Goal: Task Accomplishment & Management: Use online tool/utility

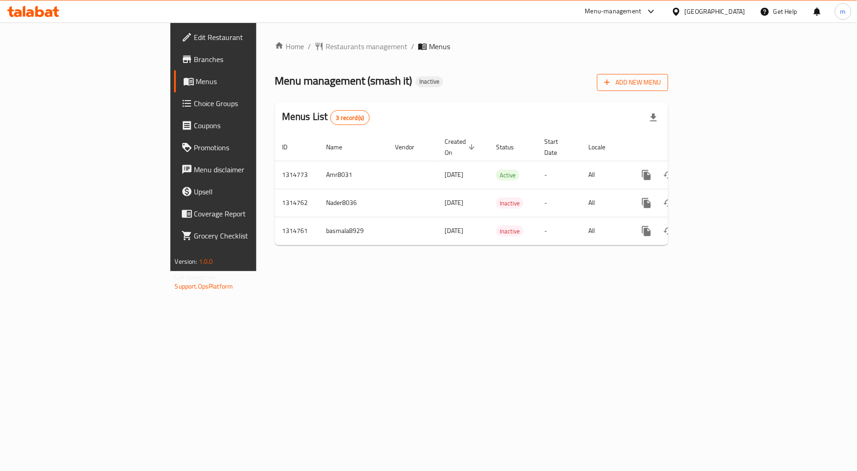
click at [612, 84] on icon "button" at bounding box center [606, 82] width 9 height 9
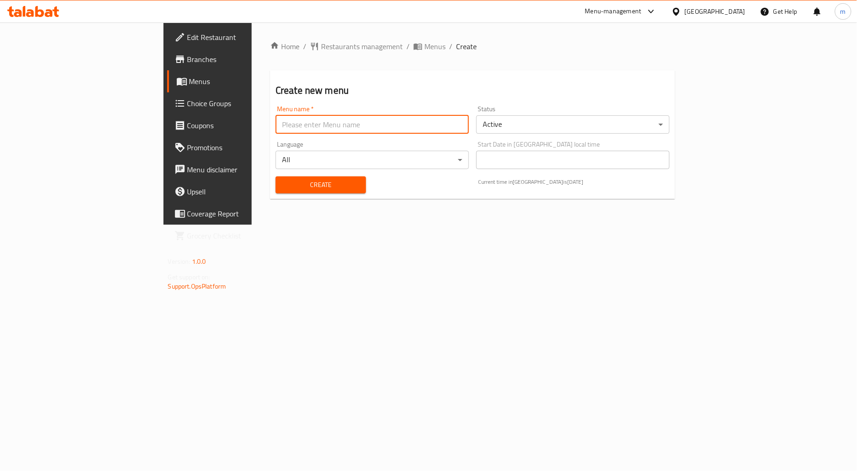
click at [297, 130] on input "text" at bounding box center [371, 124] width 193 height 18
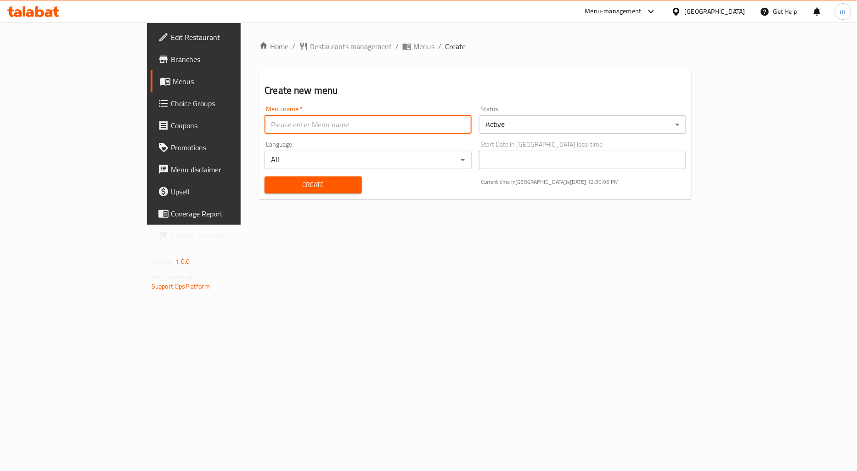
type input "[PERSON_NAME] 8035"
click at [272, 186] on span "Create" at bounding box center [313, 184] width 82 height 11
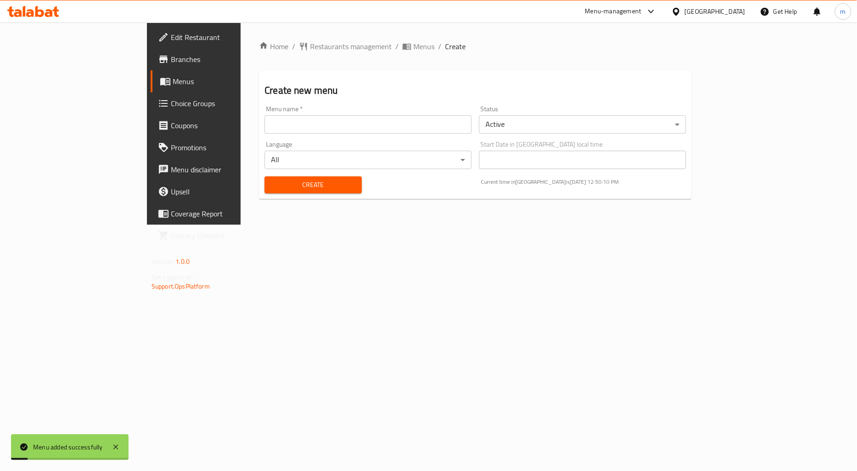
click at [173, 77] on span "Menus" at bounding box center [228, 81] width 110 height 11
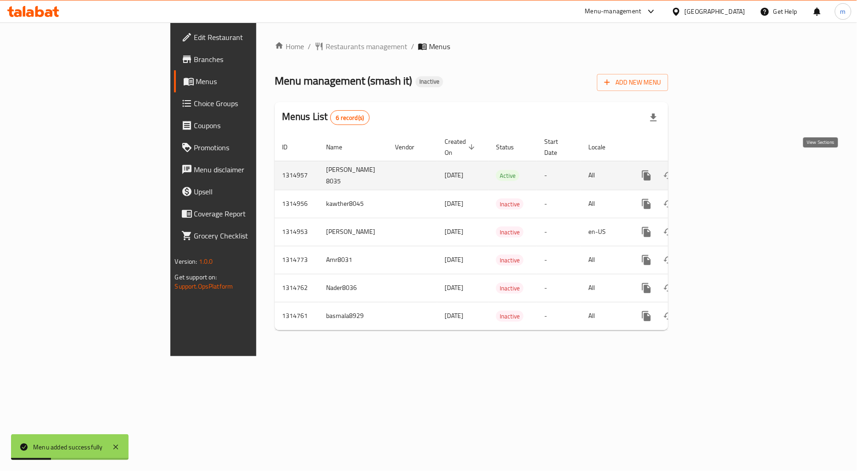
click at [724, 172] on link "enhanced table" at bounding box center [713, 175] width 22 height 22
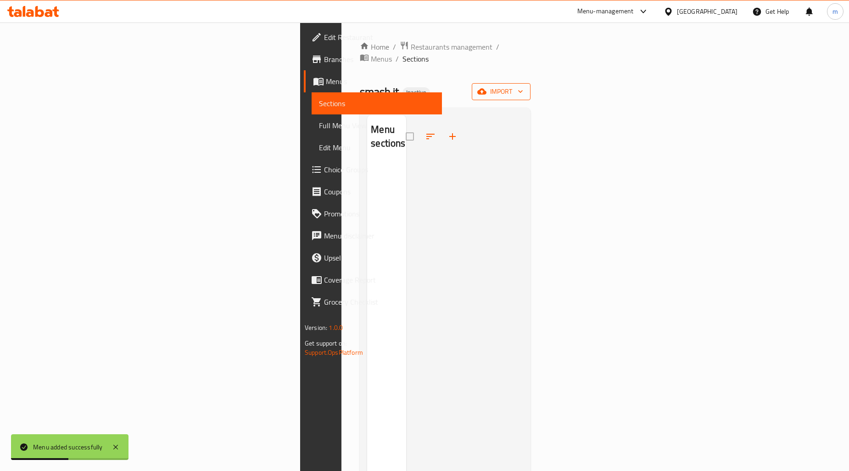
click at [523, 86] on span "import" at bounding box center [501, 91] width 44 height 11
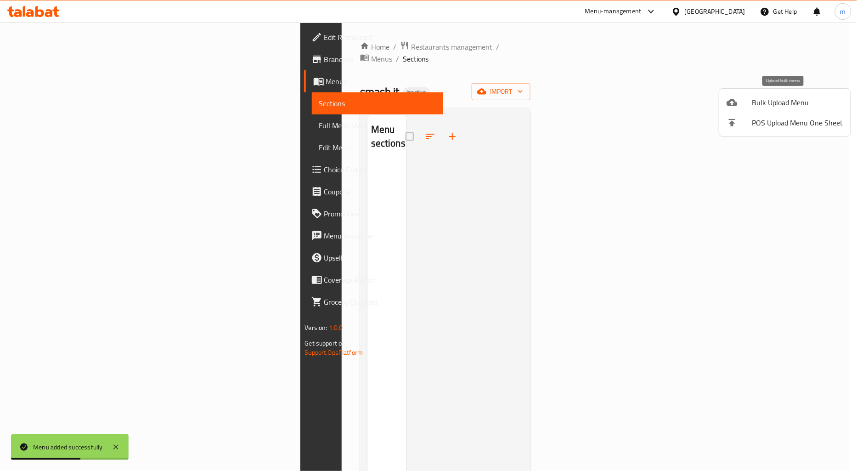
click at [753, 106] on span "Bulk Upload Menu" at bounding box center [797, 102] width 91 height 11
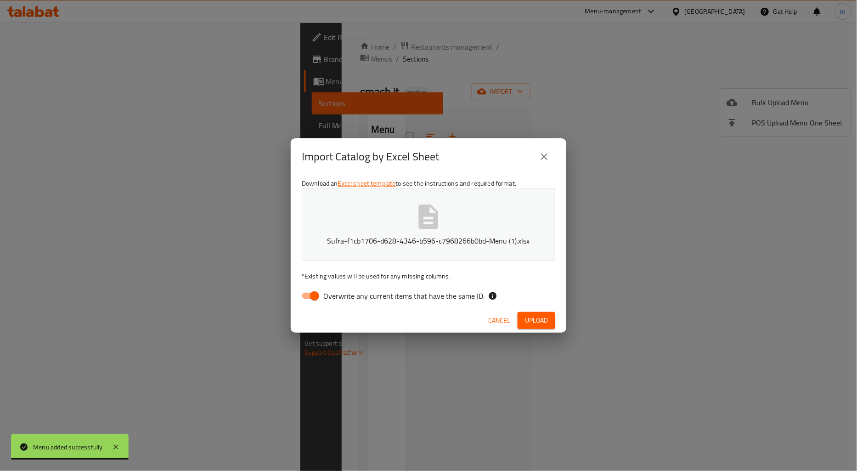
click at [302, 296] on input "Overwrite any current items that have the same ID." at bounding box center [314, 295] width 52 height 17
checkbox input "false"
click at [548, 320] on button "Upload" at bounding box center [536, 320] width 38 height 17
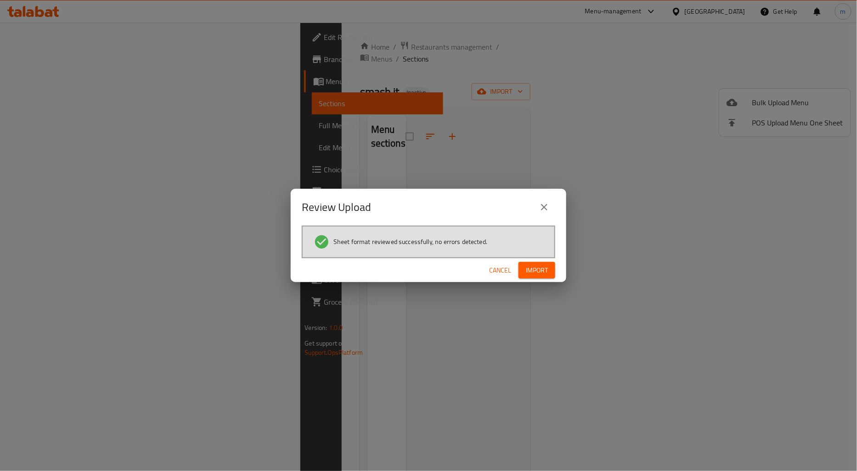
click at [529, 272] on span "Import" at bounding box center [537, 269] width 22 height 11
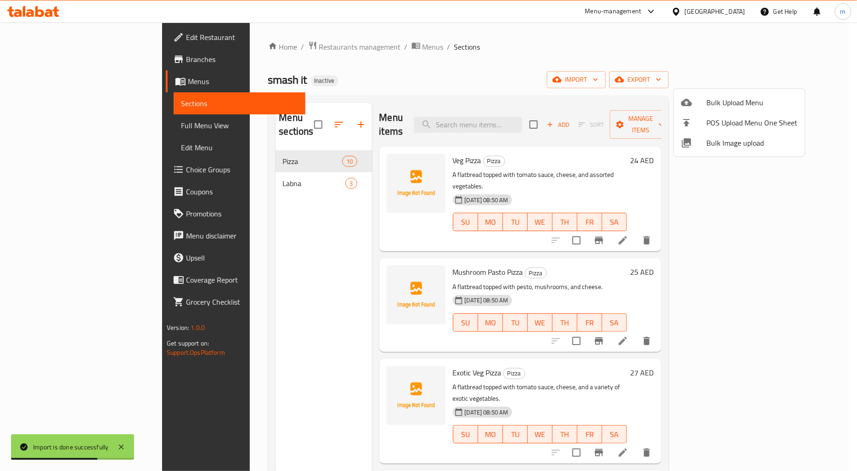
click at [784, 80] on div at bounding box center [428, 235] width 857 height 471
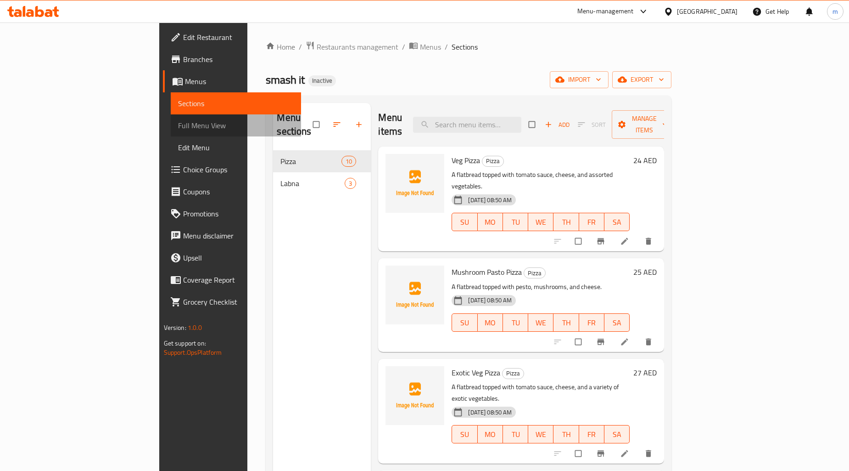
click at [171, 135] on link "Full Menu View" at bounding box center [236, 125] width 130 height 22
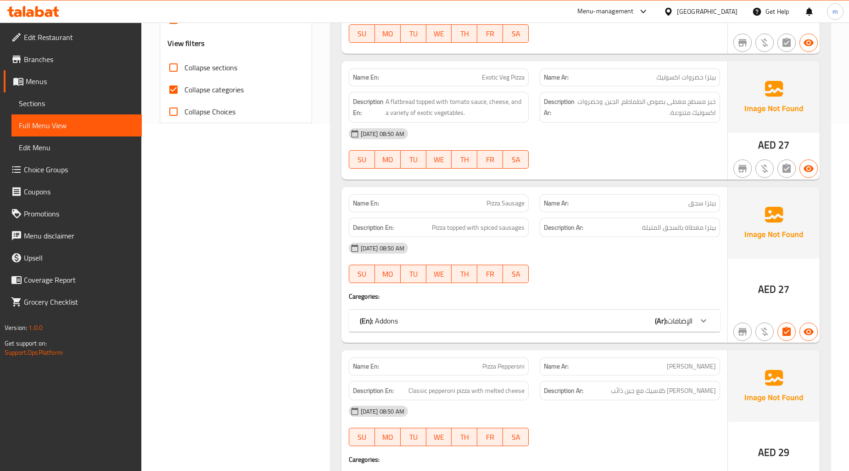
scroll to position [408, 0]
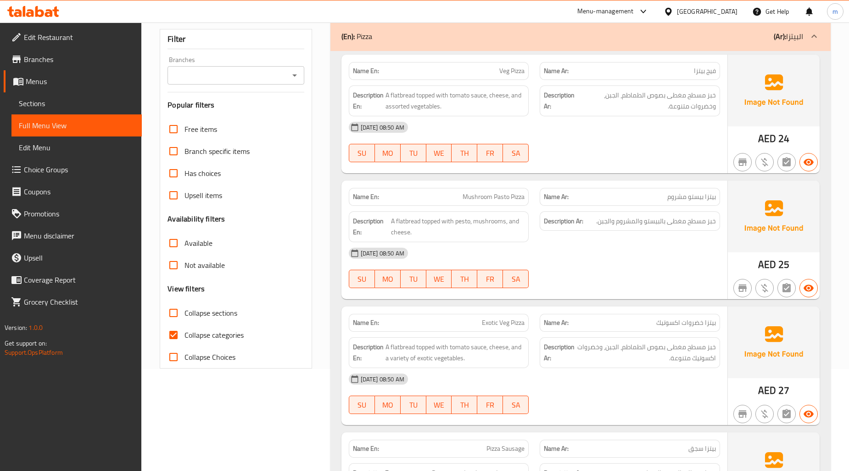
drag, startPoint x: 199, startPoint y: 341, endPoint x: 235, endPoint y: 335, distance: 36.8
click at [199, 341] on label "Collapse categories" at bounding box center [203, 335] width 81 height 22
click at [185, 341] on input "Collapse categories" at bounding box center [174, 335] width 22 height 22
checkbox input "false"
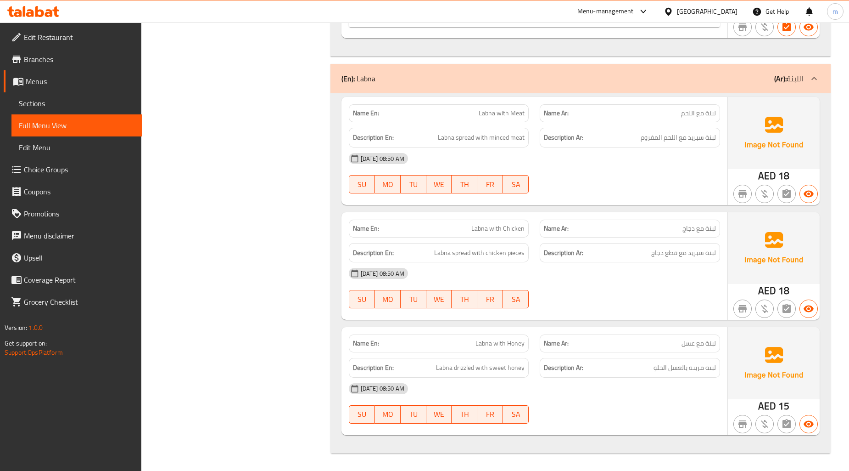
scroll to position [2740, 0]
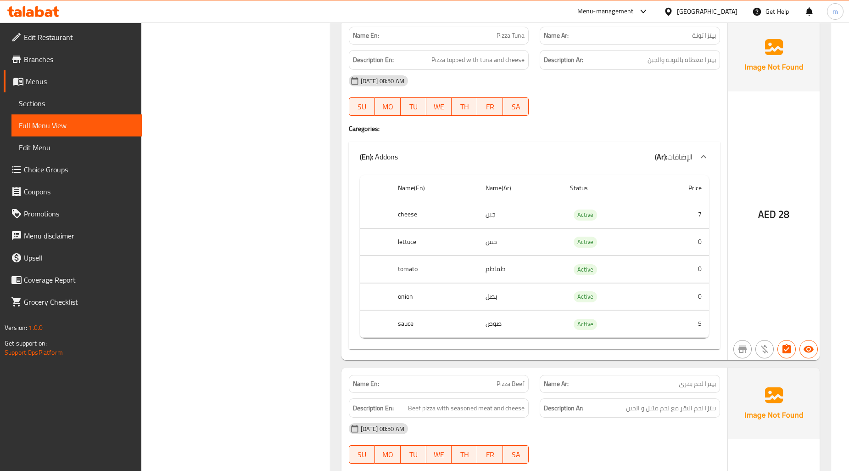
scroll to position [853, 0]
